Goal: Task Accomplishment & Management: Manage account settings

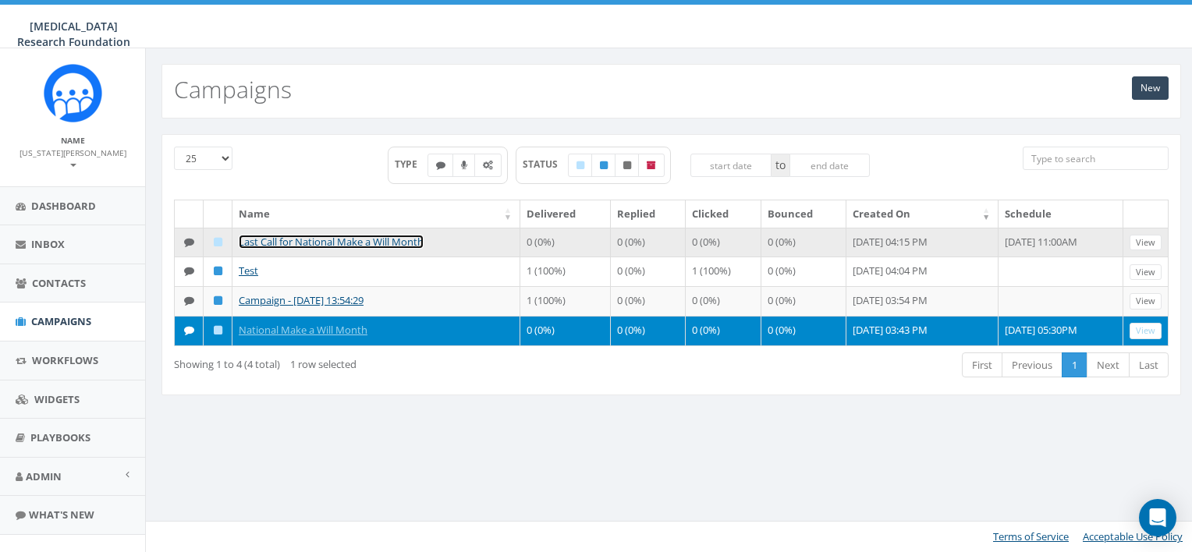
click at [363, 244] on link "Last Call for National Make a Will Month" at bounding box center [331, 242] width 185 height 14
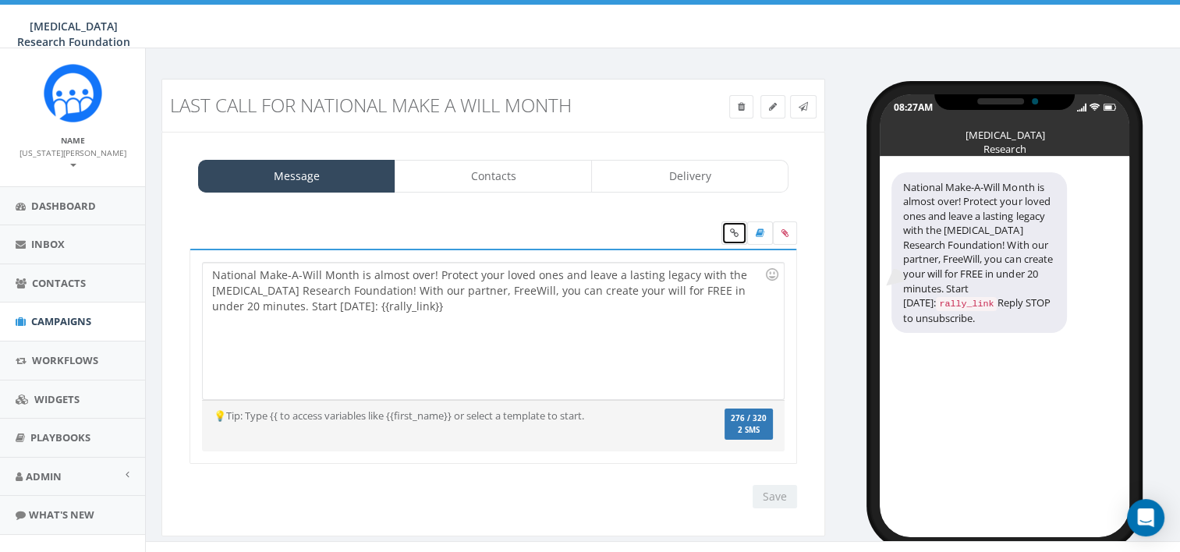
click at [739, 236] on link at bounding box center [734, 232] width 26 height 23
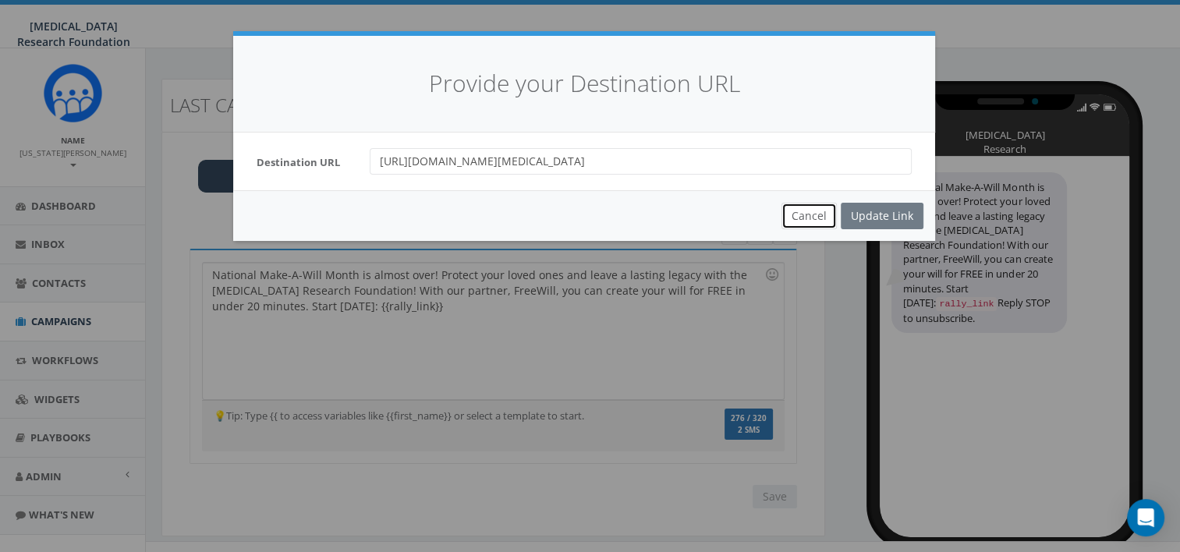
click at [812, 210] on button "Cancel" at bounding box center [808, 216] width 55 height 27
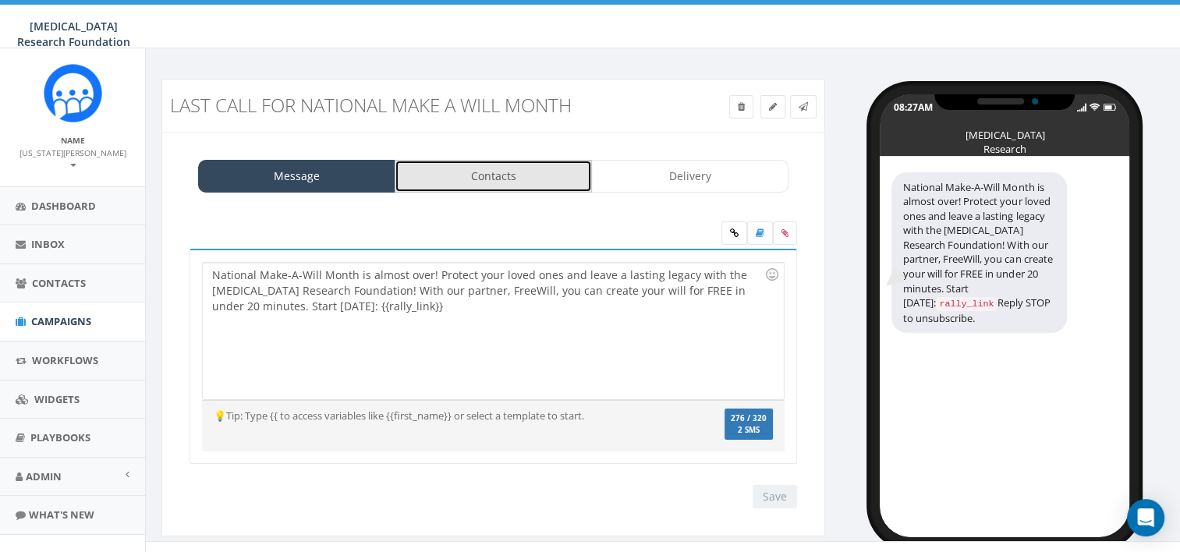
click at [466, 169] on link "Contacts" at bounding box center [493, 176] width 197 height 33
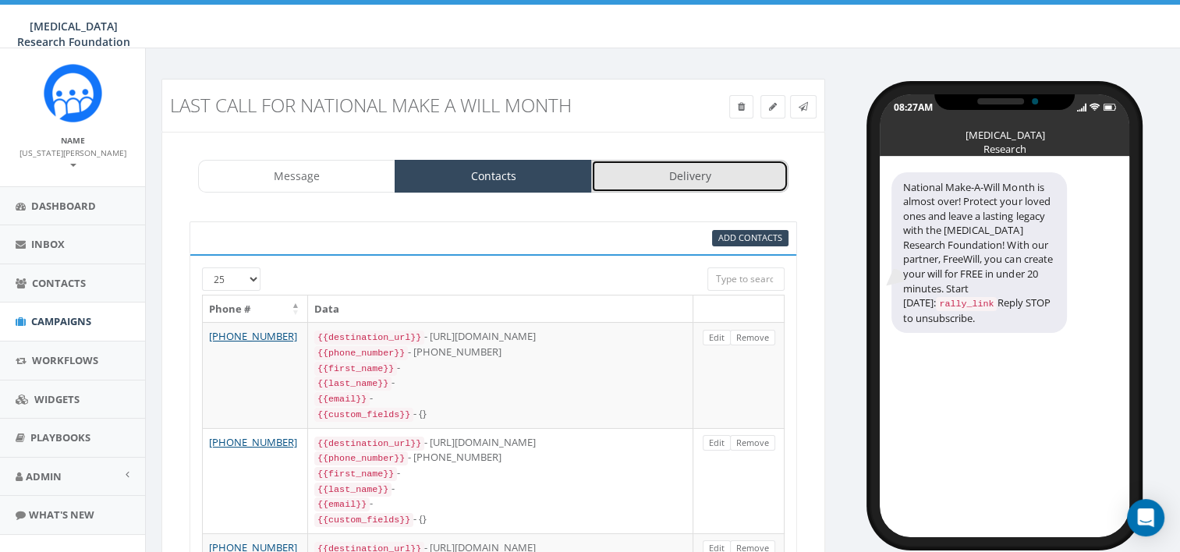
click at [677, 183] on link "Delivery" at bounding box center [689, 176] width 197 height 33
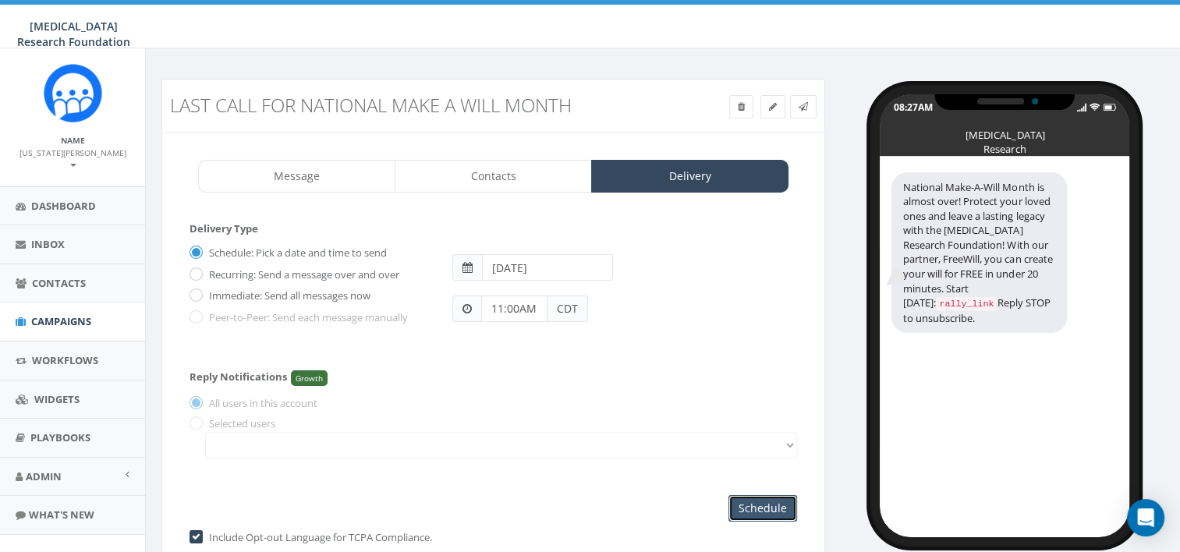
click at [749, 508] on input "Schedule" at bounding box center [762, 508] width 69 height 27
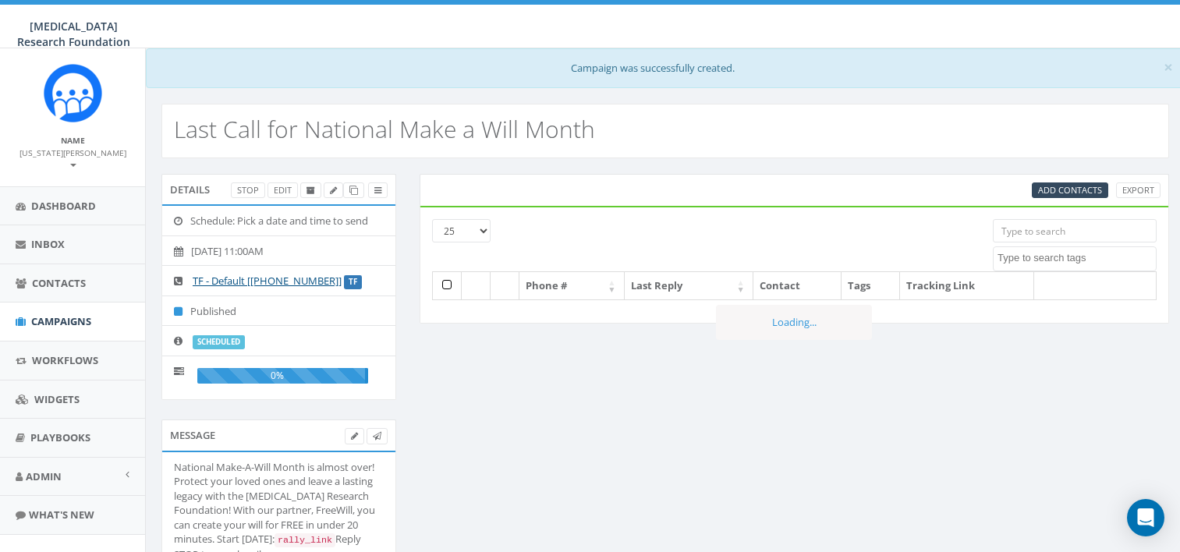
select select
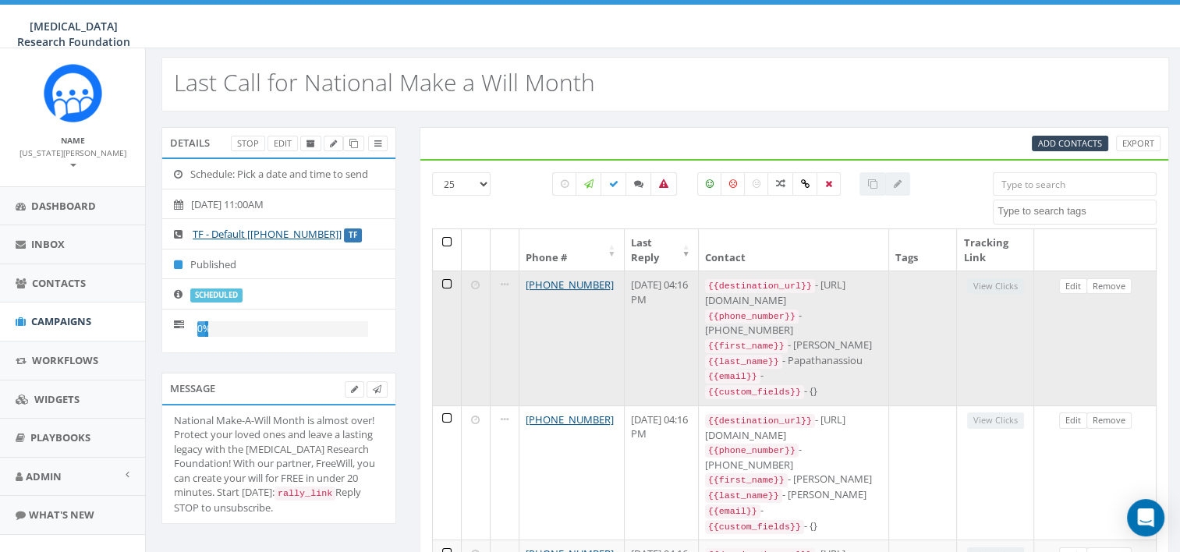
scroll to position [50, 0]
